Goal: Information Seeking & Learning: Check status

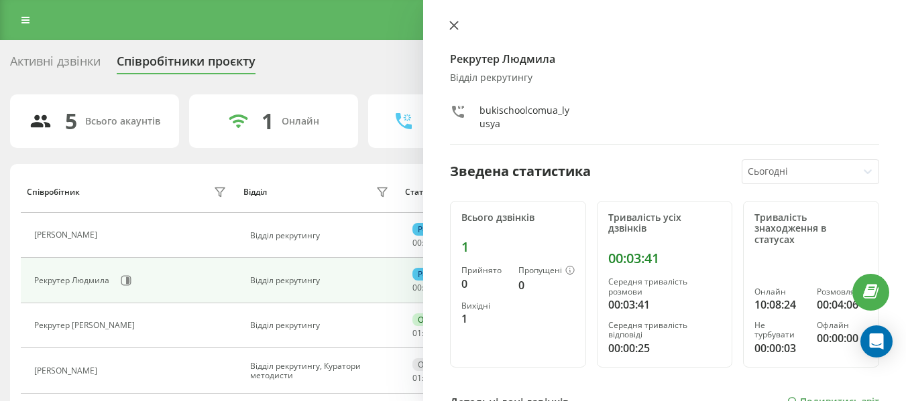
click at [455, 28] on icon at bounding box center [453, 25] width 9 height 9
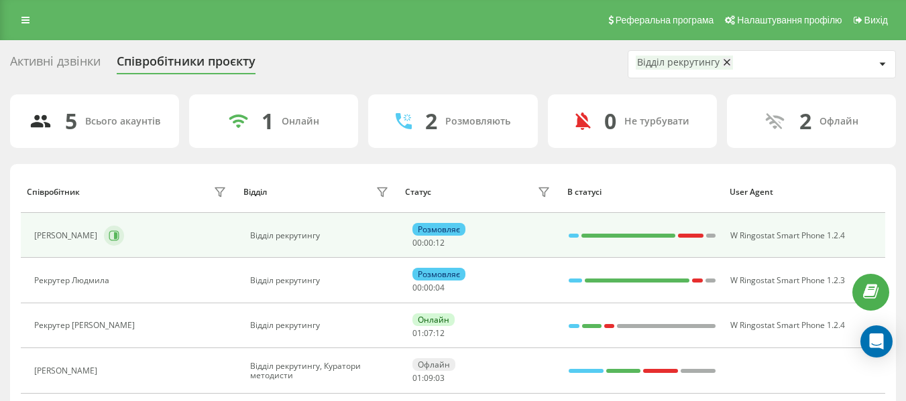
click at [119, 235] on icon at bounding box center [114, 236] width 11 height 11
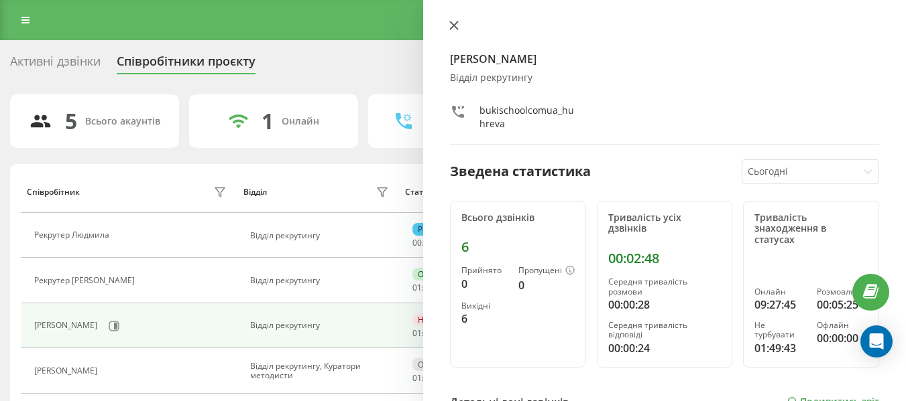
click at [452, 30] on button at bounding box center [453, 26] width 17 height 13
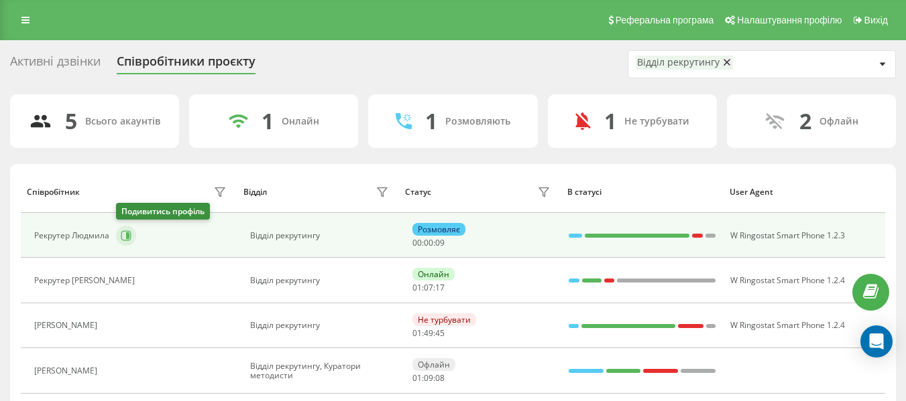
click at [129, 236] on icon at bounding box center [126, 236] width 11 height 11
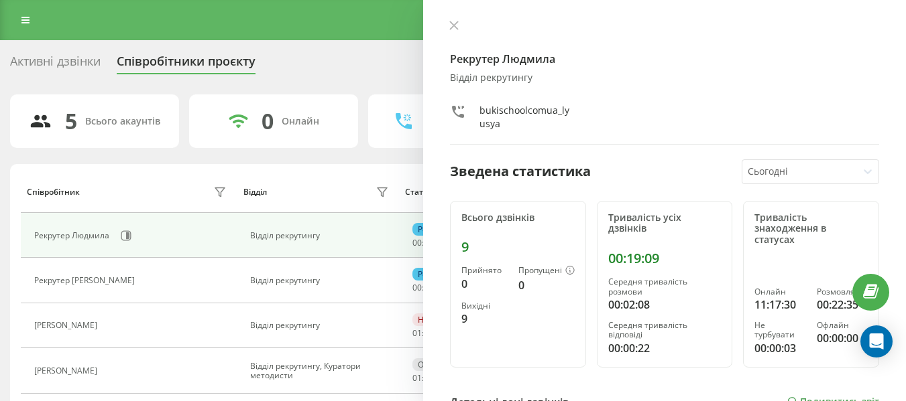
click at [454, 15] on div "Рекрутер [PERSON_NAME] рекрутингу bukischoolcomua_lyusya Зведена статистика Сьо…" at bounding box center [664, 200] width 483 height 401
click at [454, 21] on icon at bounding box center [453, 25] width 9 height 9
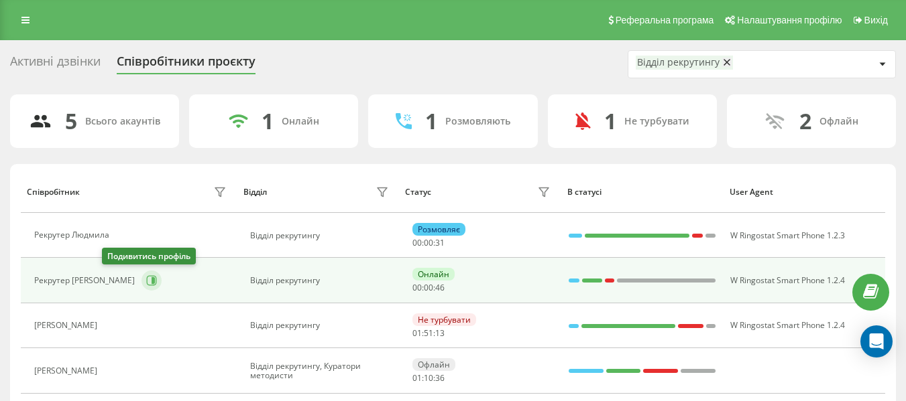
click at [146, 275] on icon at bounding box center [151, 280] width 11 height 11
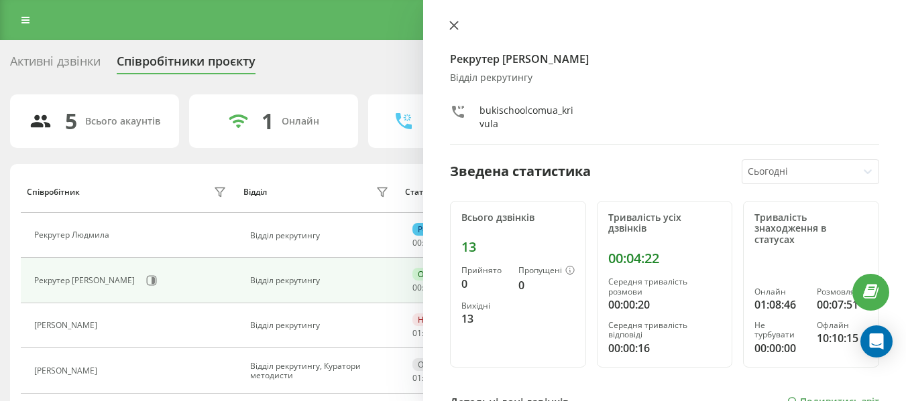
click at [460, 31] on button at bounding box center [453, 26] width 17 height 13
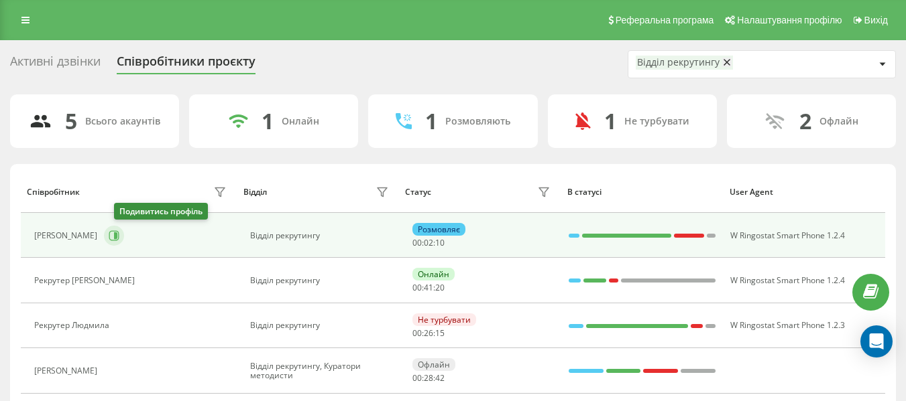
click at [117, 237] on icon at bounding box center [115, 236] width 3 height 7
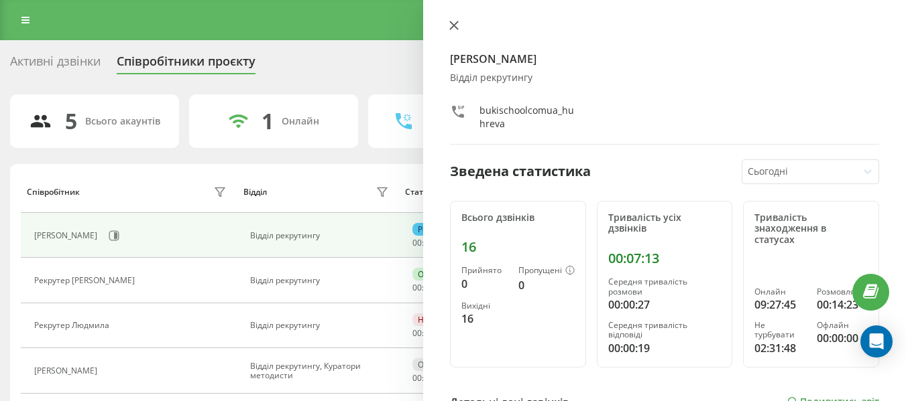
click at [454, 24] on icon at bounding box center [454, 25] width 8 height 8
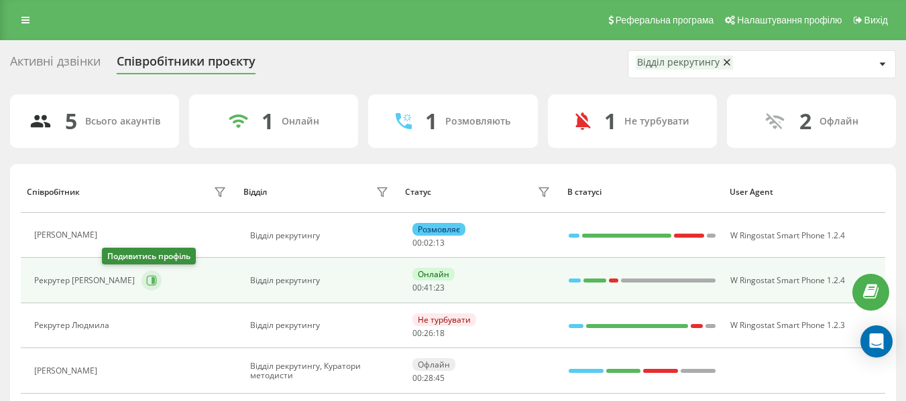
click at [141, 279] on button at bounding box center [151, 281] width 20 height 20
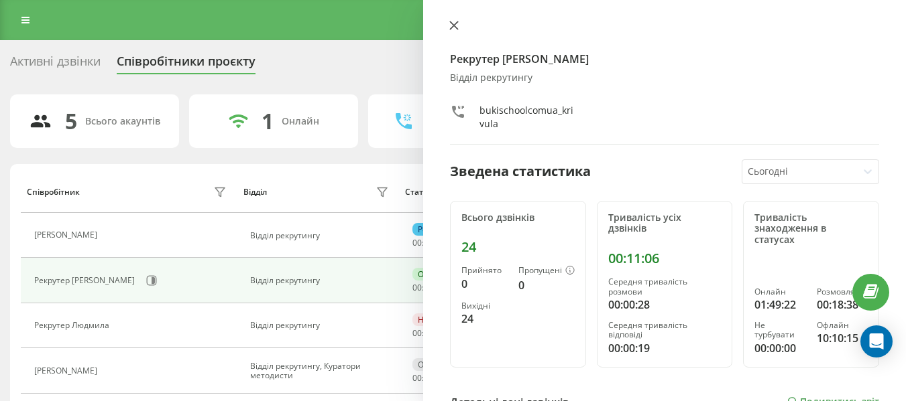
click at [460, 27] on button at bounding box center [453, 26] width 17 height 13
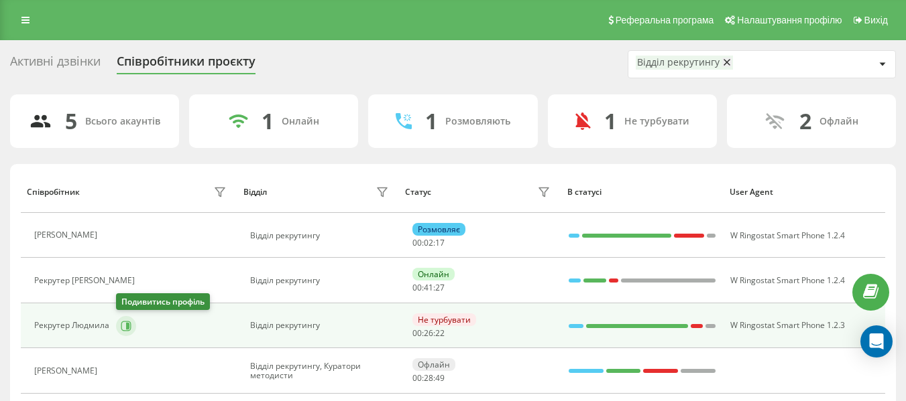
click at [123, 318] on button at bounding box center [126, 326] width 20 height 20
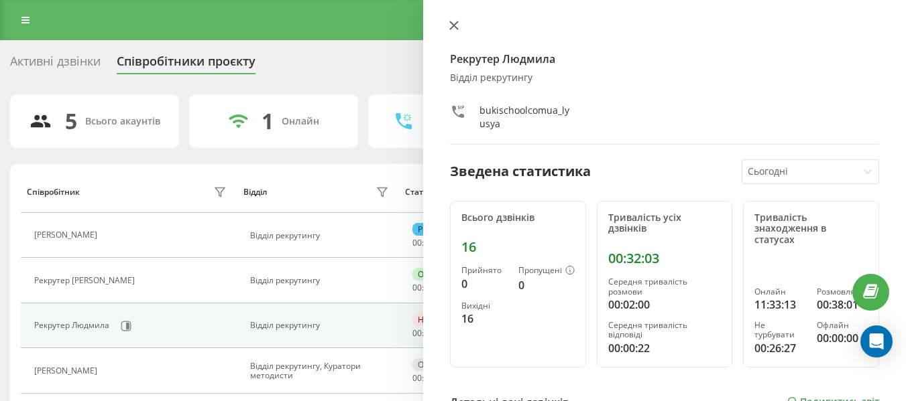
click at [452, 25] on icon at bounding box center [454, 25] width 8 height 8
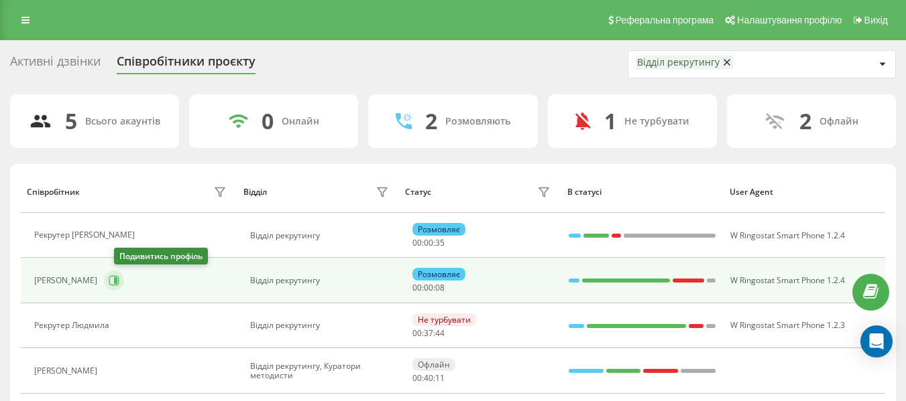
click at [121, 271] on button at bounding box center [114, 281] width 20 height 20
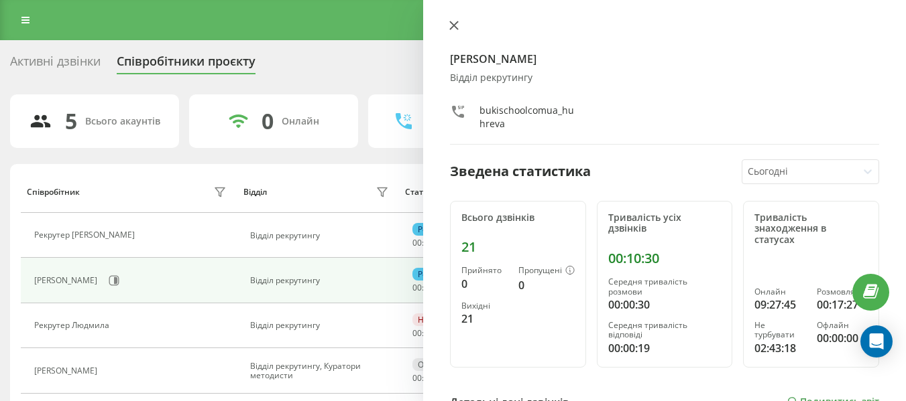
click at [449, 27] on icon at bounding box center [453, 25] width 9 height 9
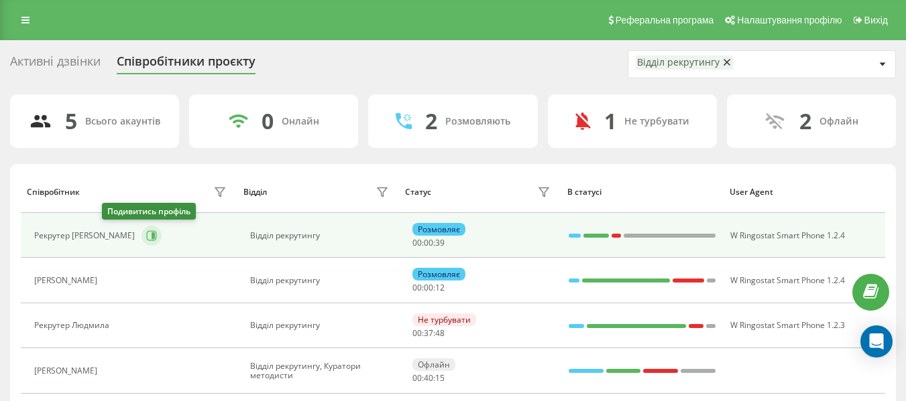
click at [146, 231] on icon at bounding box center [151, 236] width 11 height 11
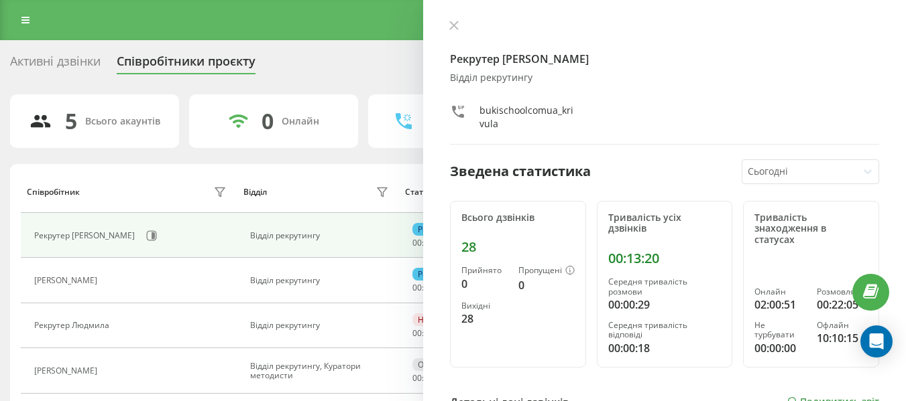
click at [449, 38] on div "Рекрутер [PERSON_NAME] рекрутингу bukischoolcomua_krivula Зведена статистика Сь…" at bounding box center [664, 200] width 483 height 401
click at [450, 19] on div "Рекрутер [PERSON_NAME] рекрутингу bukischoolcomua_krivula Зведена статистика Сь…" at bounding box center [664, 200] width 483 height 401
click at [455, 25] on icon at bounding box center [454, 25] width 8 height 8
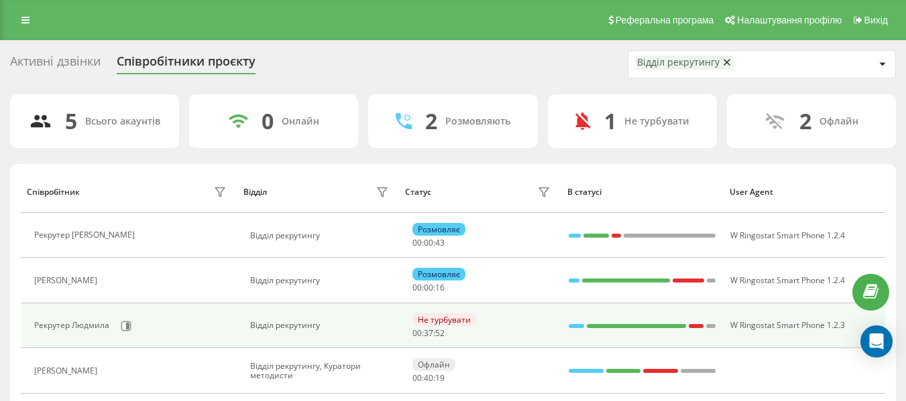
click at [120, 315] on div "Рекрутер Людмила" at bounding box center [131, 326] width 195 height 23
click at [129, 322] on icon at bounding box center [126, 326] width 10 height 10
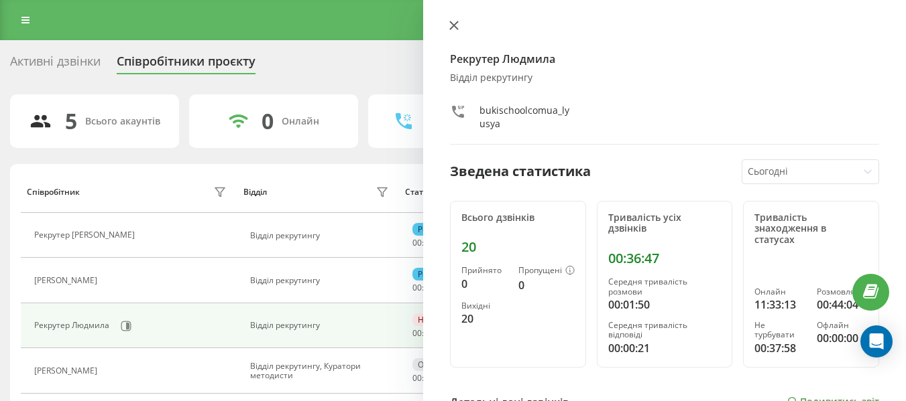
click at [454, 25] on icon at bounding box center [454, 25] width 8 height 8
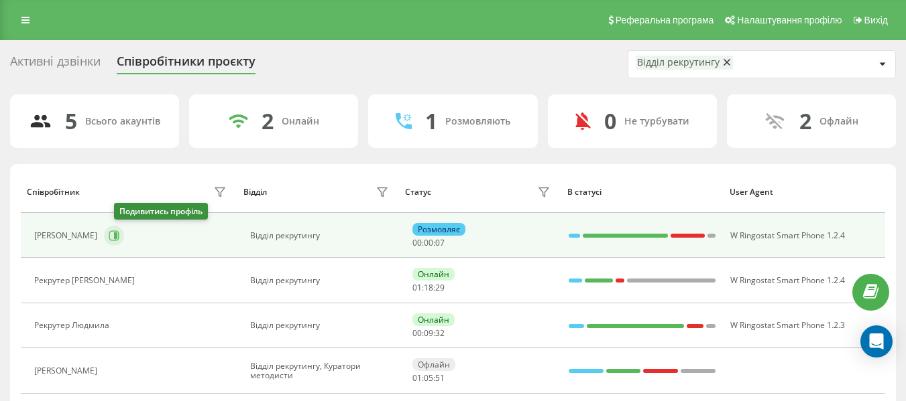
click at [119, 240] on icon at bounding box center [114, 236] width 10 height 10
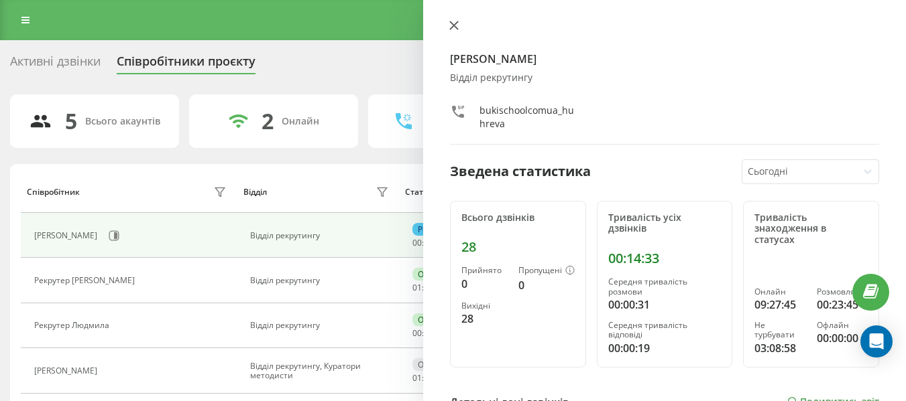
click at [456, 28] on icon at bounding box center [454, 25] width 8 height 8
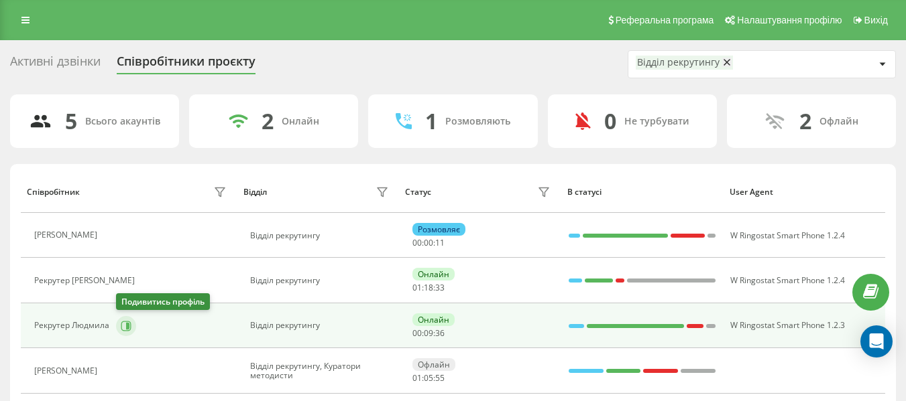
click at [121, 322] on icon at bounding box center [126, 326] width 11 height 11
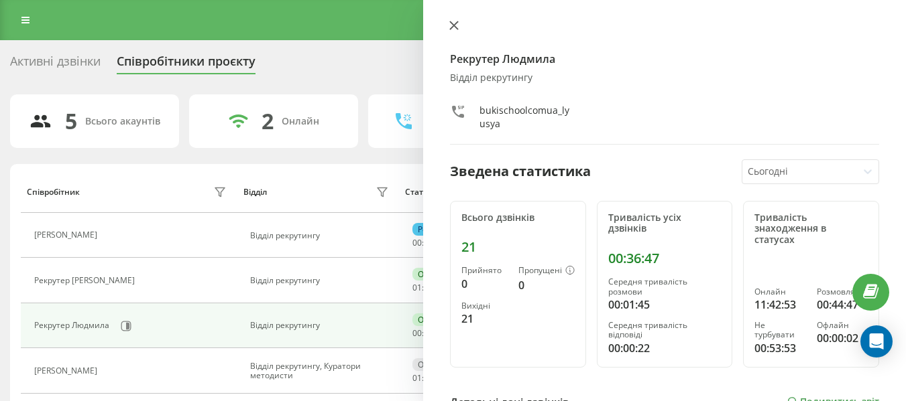
click at [454, 29] on icon at bounding box center [453, 25] width 9 height 9
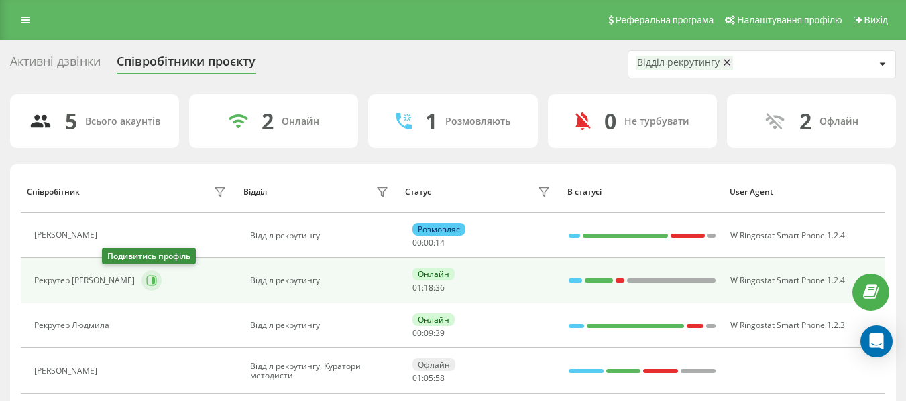
click at [146, 282] on icon at bounding box center [151, 280] width 11 height 11
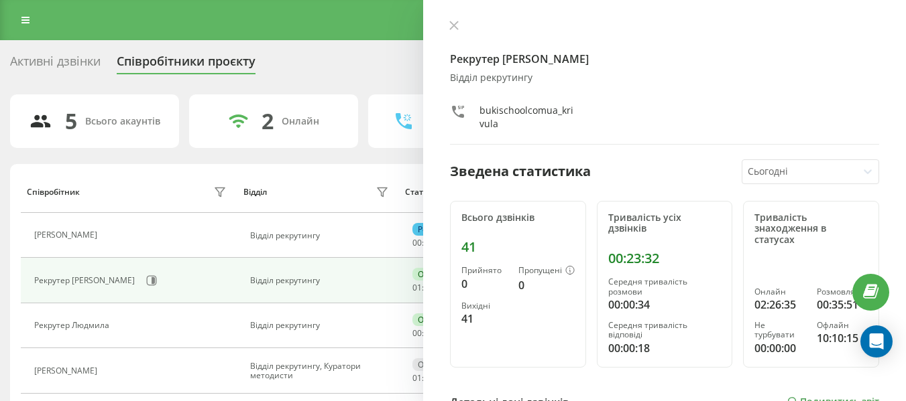
click at [442, 24] on div "Рекрутер [PERSON_NAME] рекрутингу bukischoolcomua_krivula Зведена статистика Сь…" at bounding box center [664, 200] width 483 height 401
click at [452, 28] on icon at bounding box center [454, 25] width 8 height 8
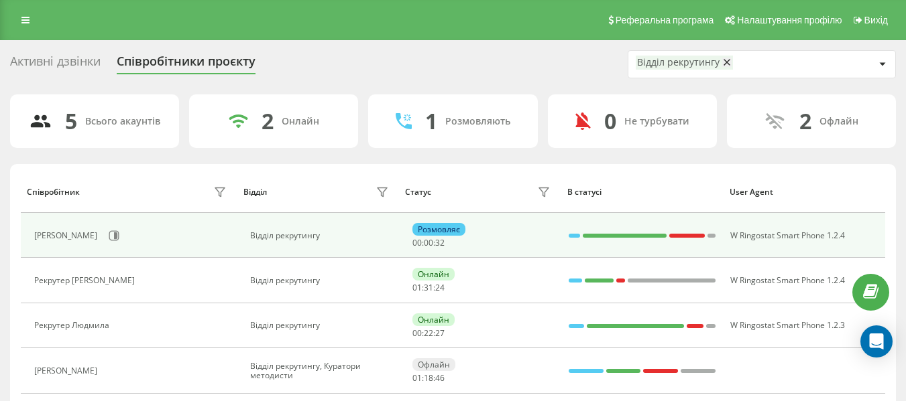
click at [131, 225] on div "[PERSON_NAME]" at bounding box center [131, 236] width 195 height 23
click at [124, 229] on button at bounding box center [114, 236] width 20 height 20
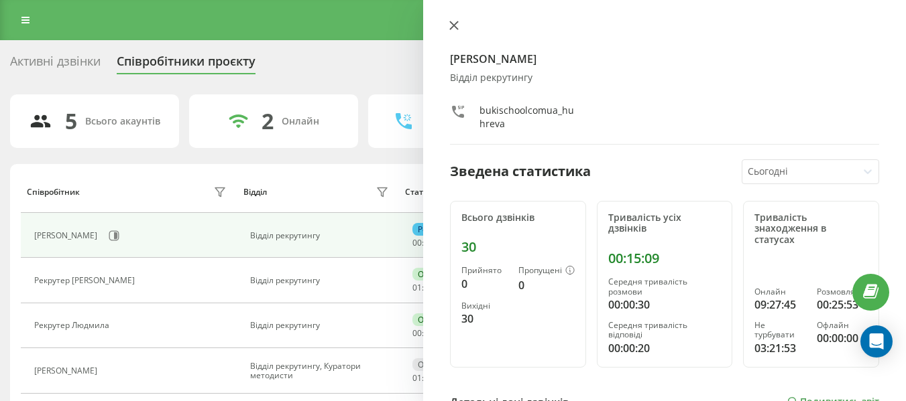
click at [450, 26] on icon at bounding box center [453, 25] width 9 height 9
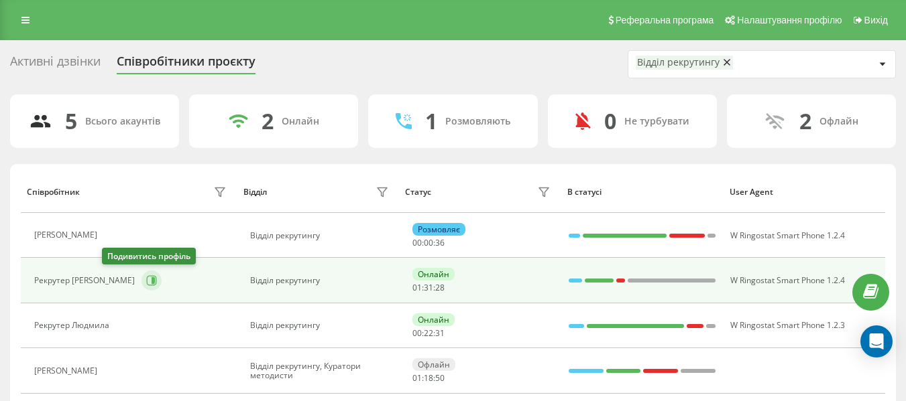
click at [146, 283] on icon at bounding box center [151, 280] width 11 height 11
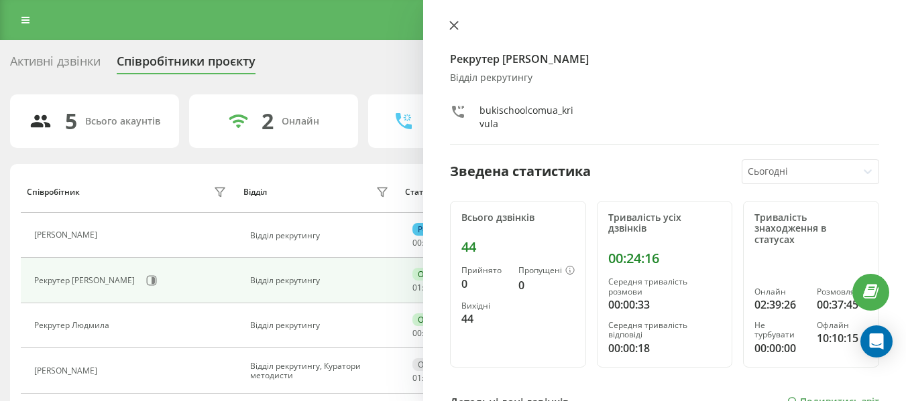
click at [452, 25] on icon at bounding box center [453, 25] width 9 height 9
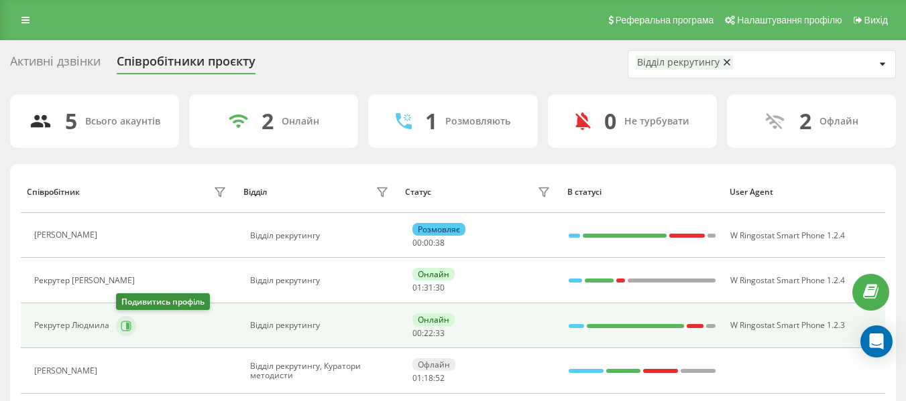
click at [127, 323] on icon at bounding box center [127, 325] width 3 height 7
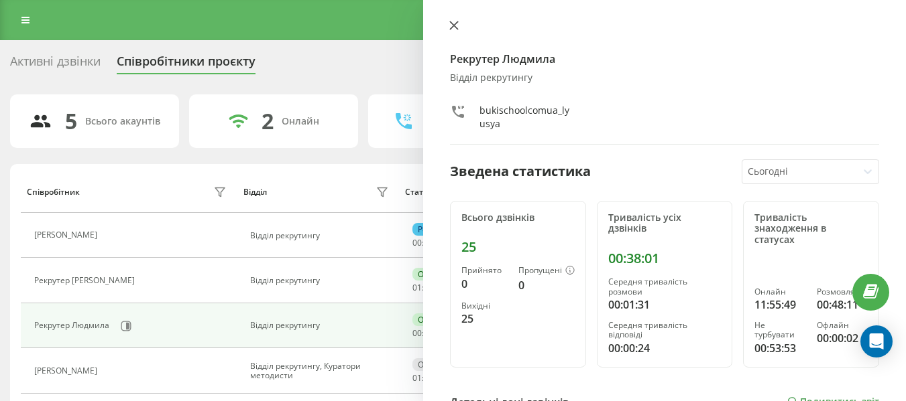
click at [456, 27] on icon at bounding box center [454, 25] width 8 height 8
